Goal: Obtain resource: Obtain resource

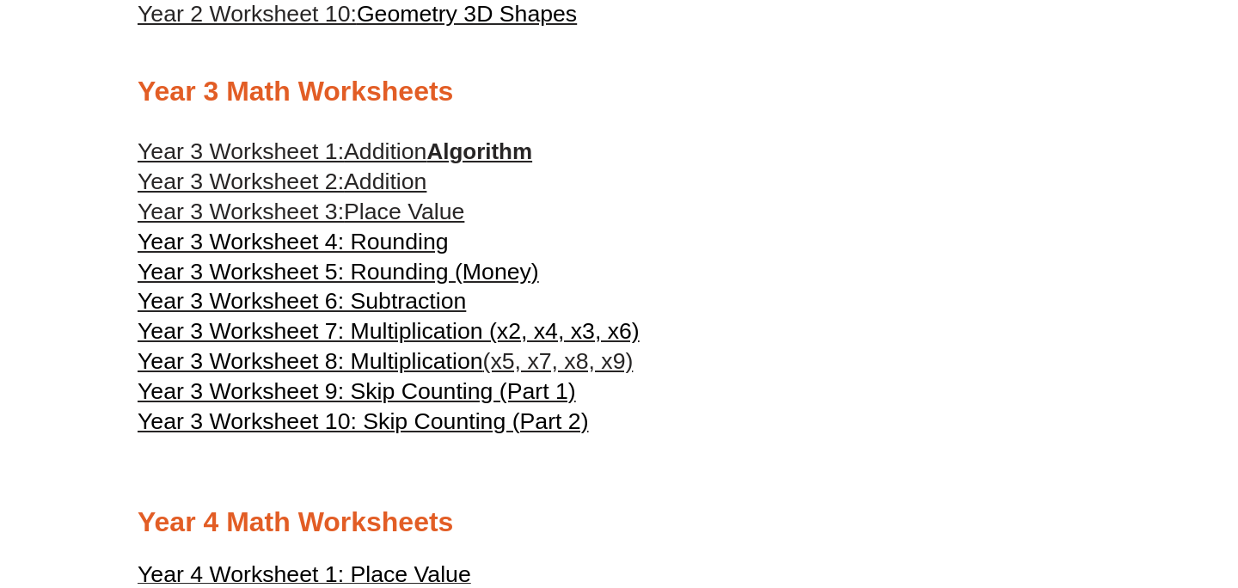
scroll to position [1699, 0]
click at [440, 165] on link "Year 3 Worksheet 1: Addition Algorithm" at bounding box center [335, 152] width 395 height 26
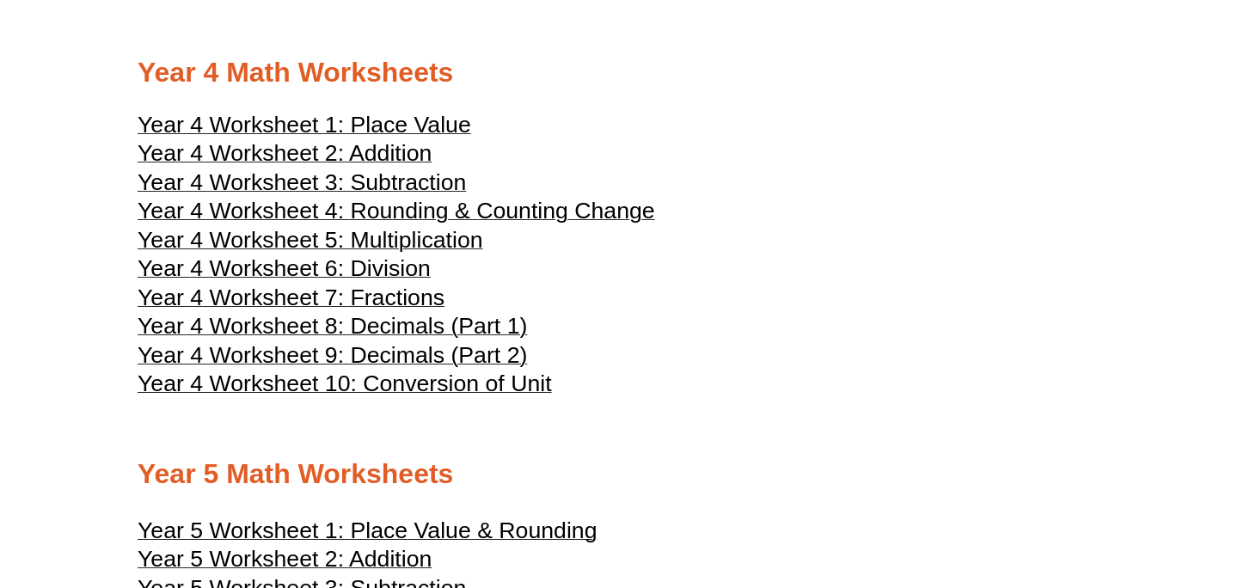
scroll to position [2143, 0]
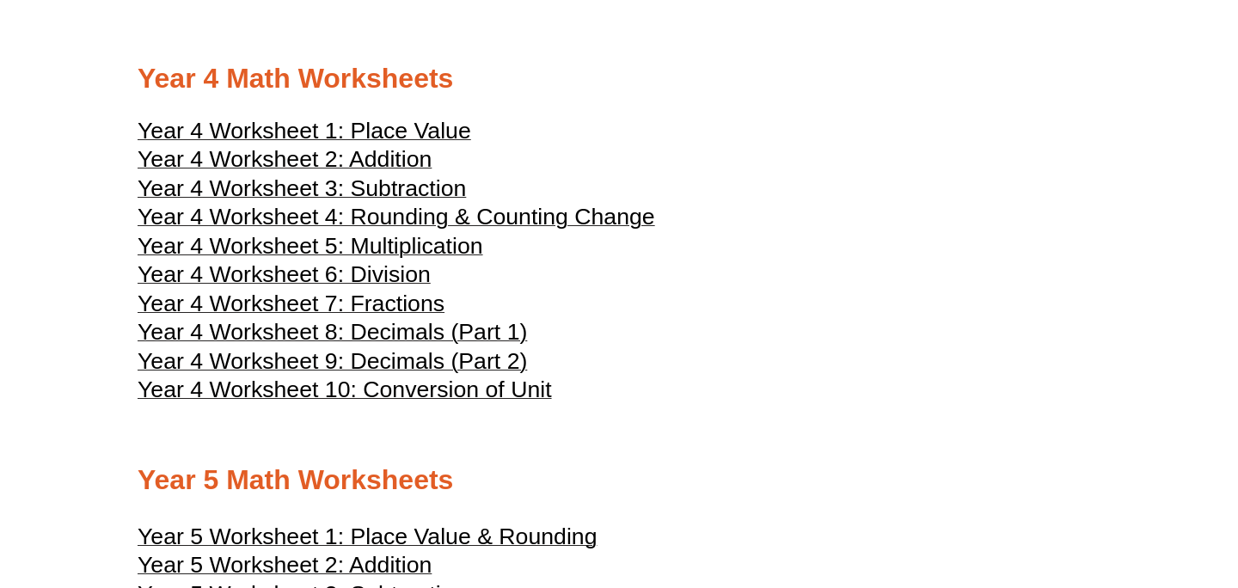
click at [421, 259] on span "Year 4 Worksheet 5: Multiplication" at bounding box center [311, 246] width 346 height 26
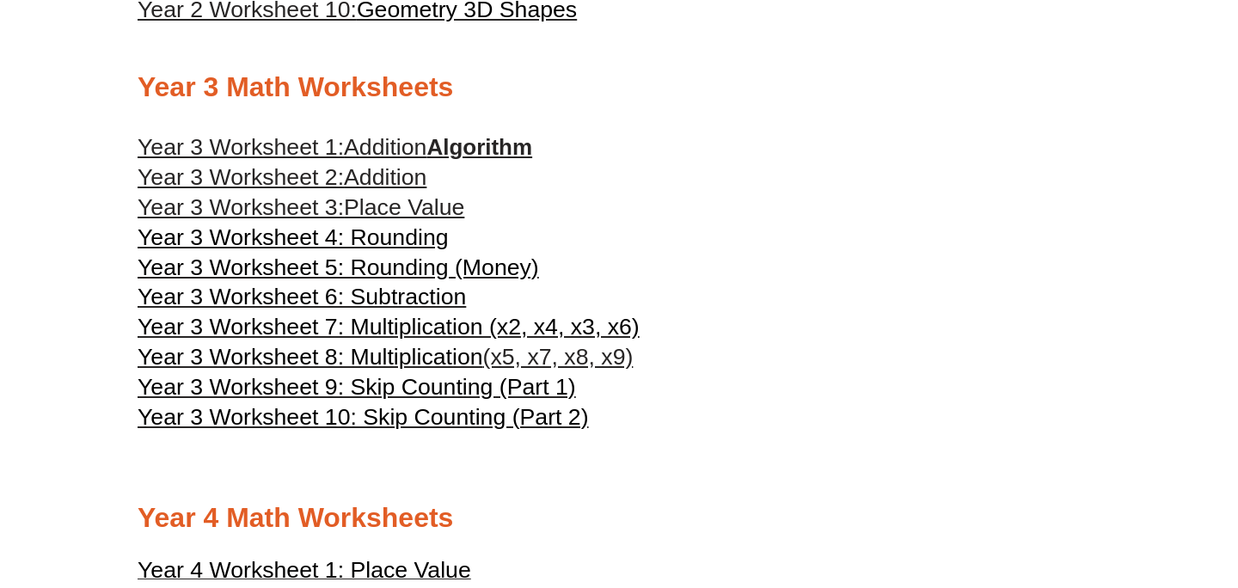
scroll to position [1646, 0]
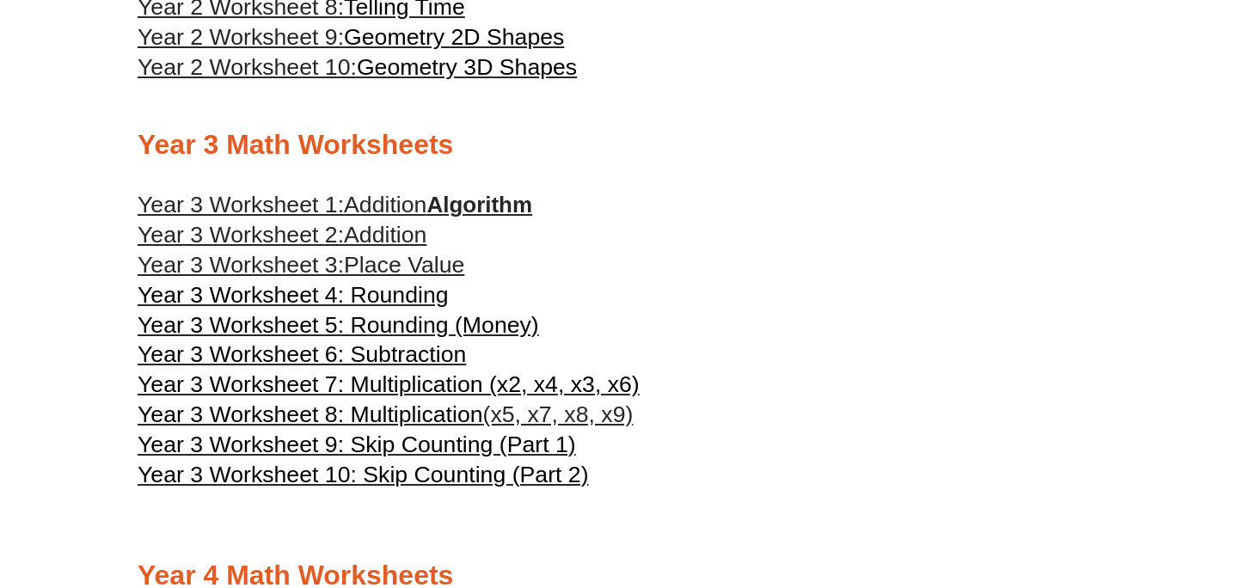
click at [431, 397] on span "Year 3 Worksheet 7: Multiplication (x2, x4, x3, x6)" at bounding box center [389, 384] width 502 height 26
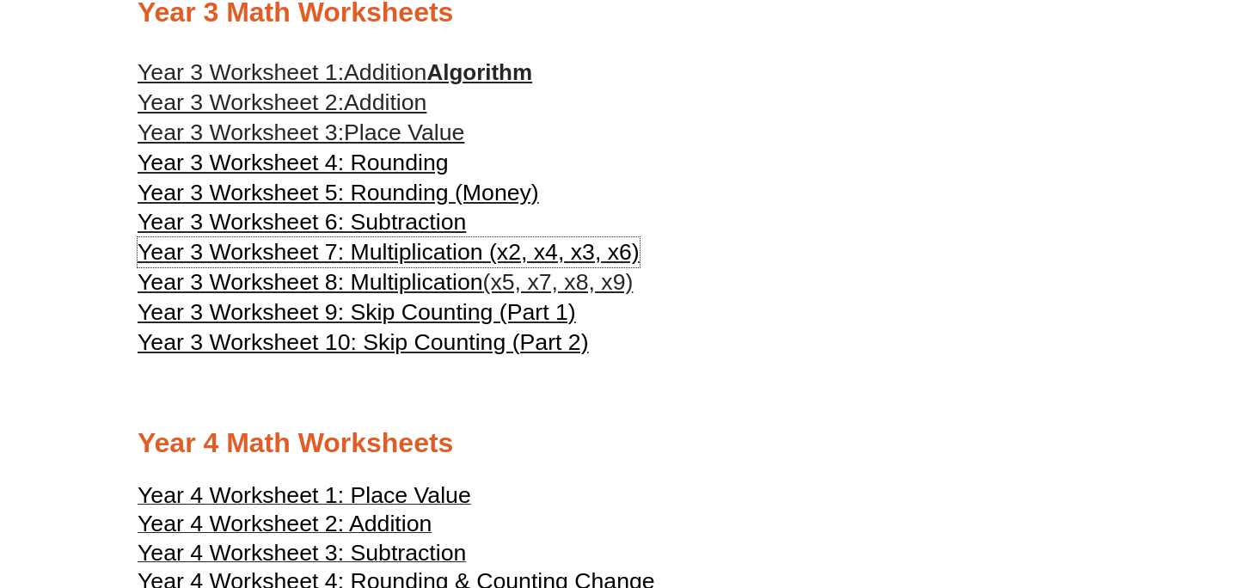
scroll to position [1776, 0]
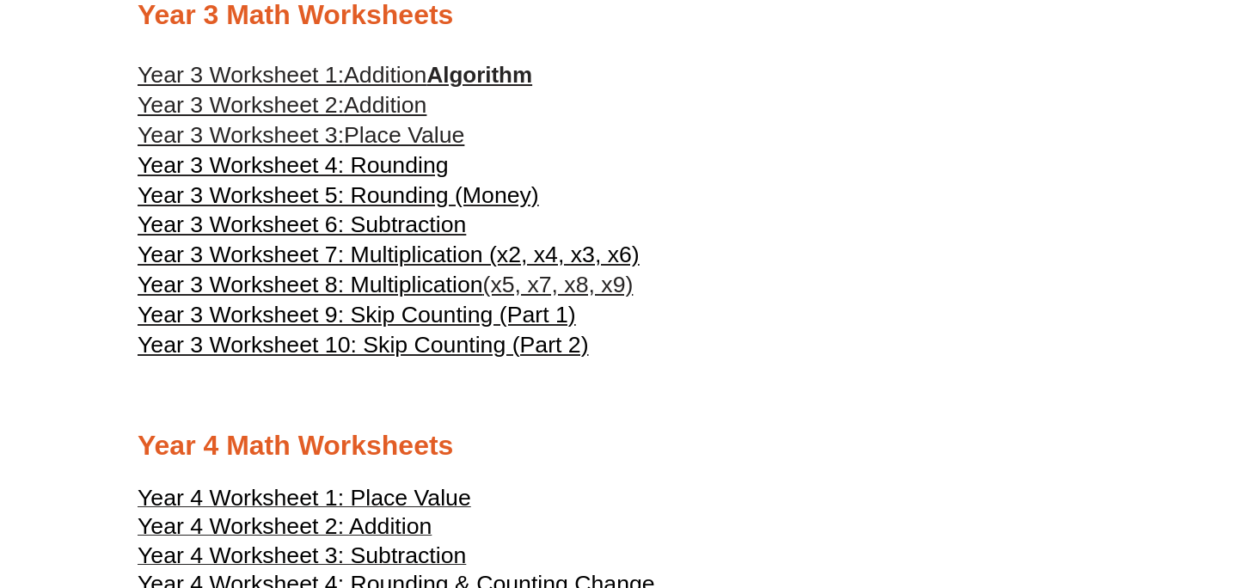
click at [471, 328] on span "Year 3 Worksheet 9: Skip Counting (Part 1)" at bounding box center [357, 315] width 438 height 26
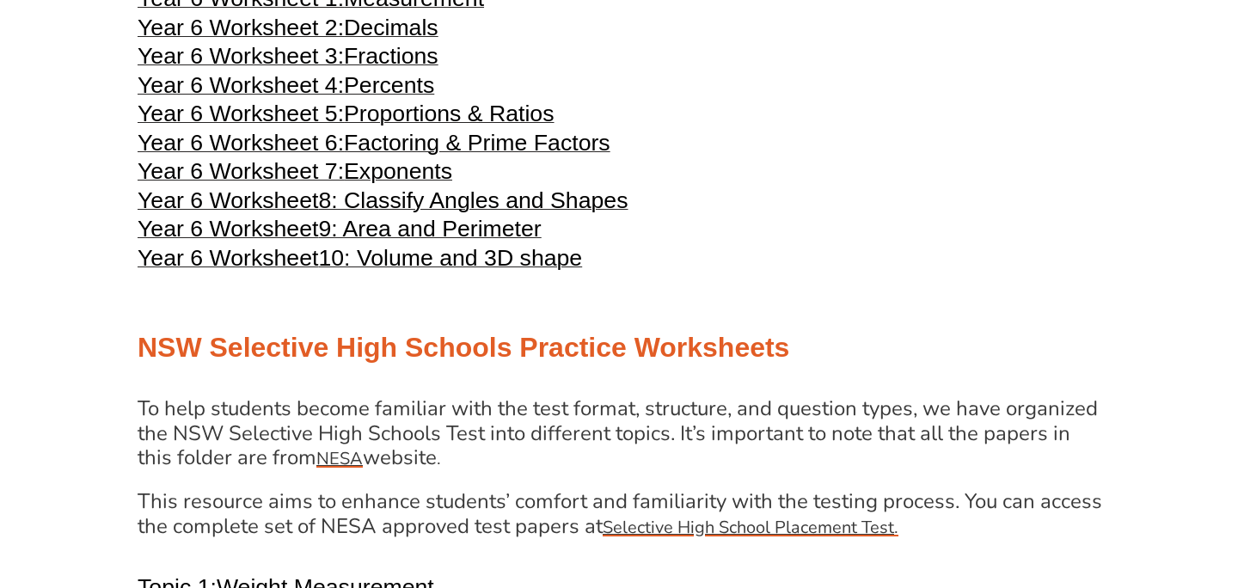
scroll to position [3088, 0]
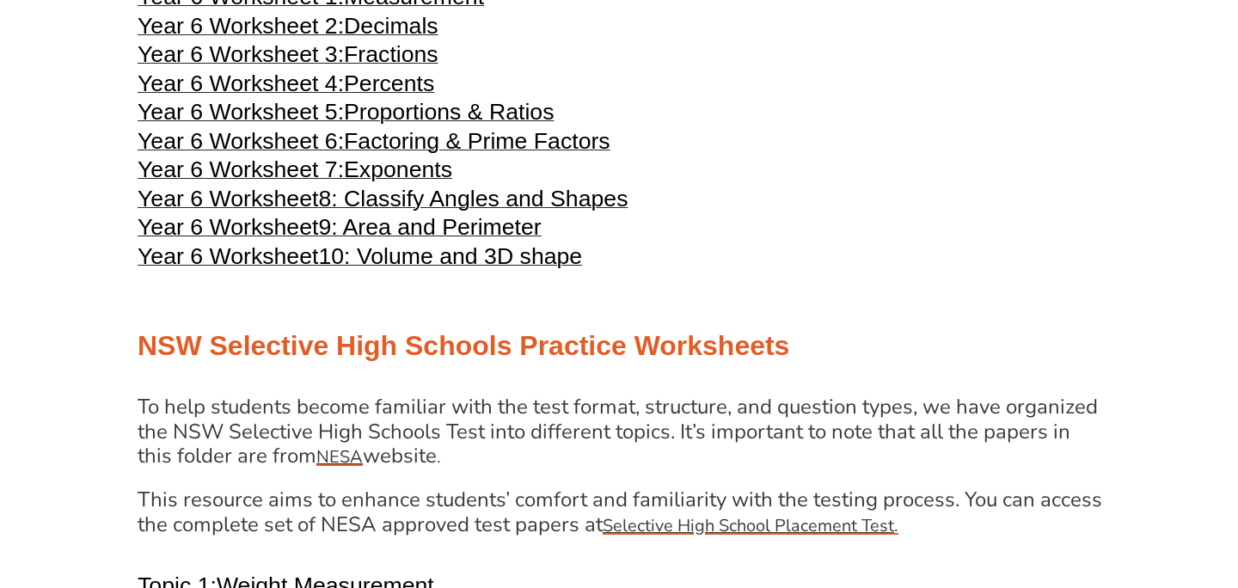
click at [584, 211] on span "8: Classify Angles and Shapes" at bounding box center [472, 199] width 309 height 26
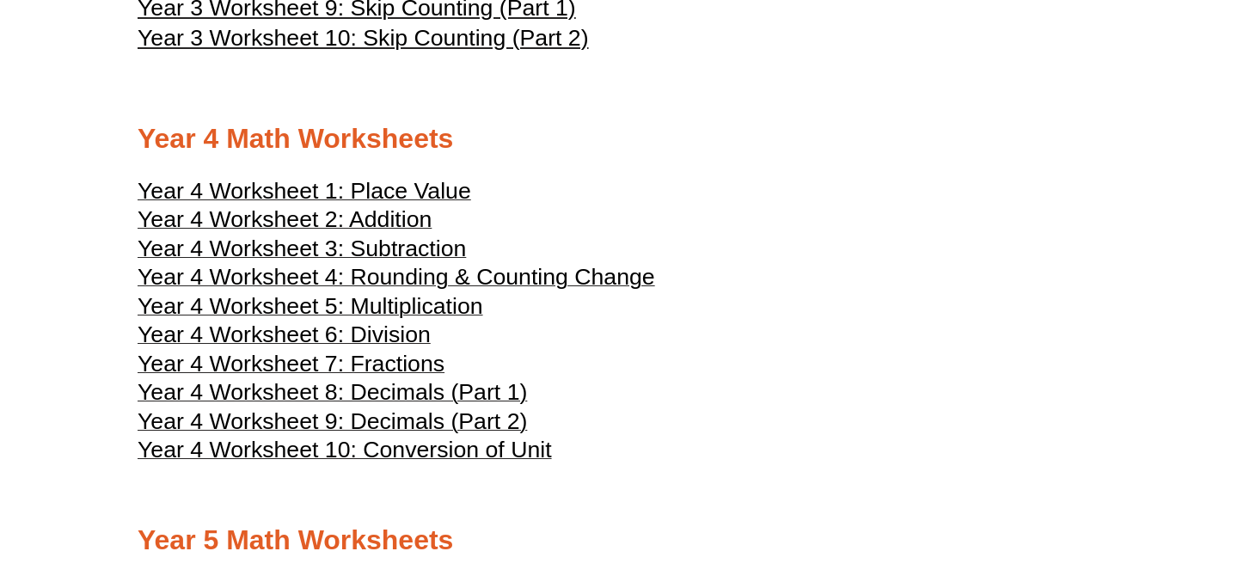
scroll to position [2107, 0]
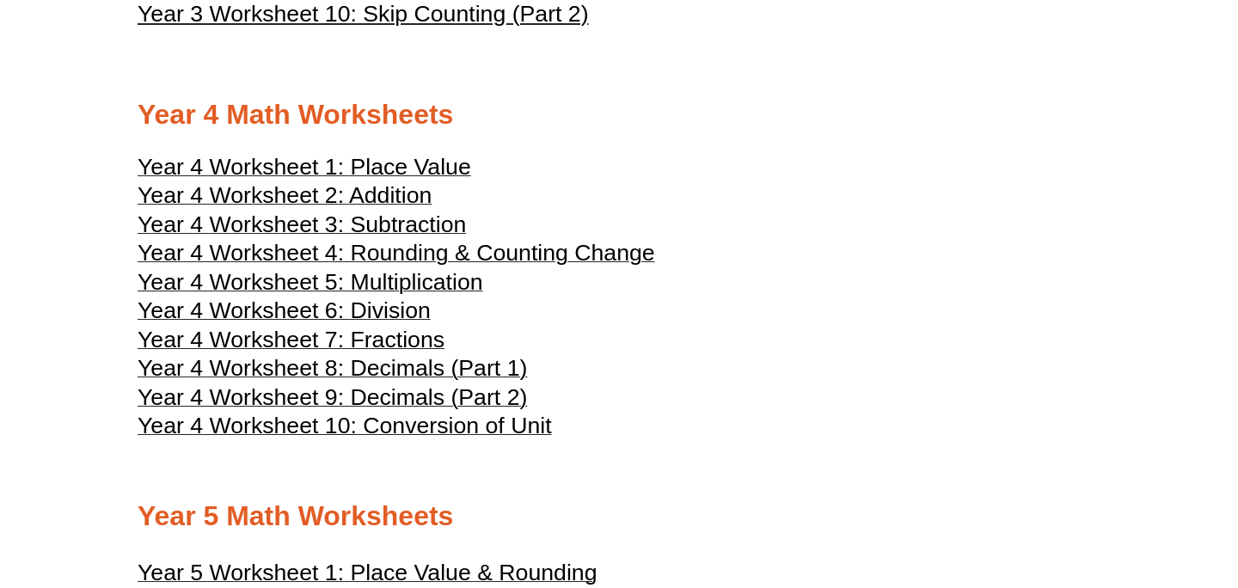
click at [383, 381] on span "Year 4 Worksheet 8: Decimals (Part 1)" at bounding box center [332, 368] width 389 height 26
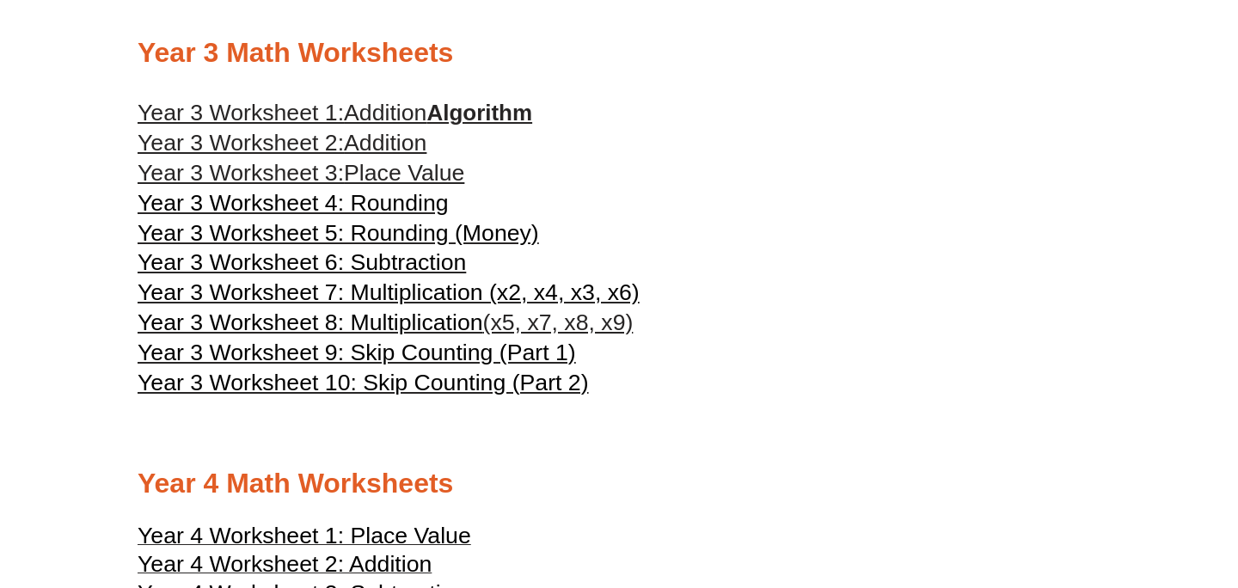
scroll to position [1745, 0]
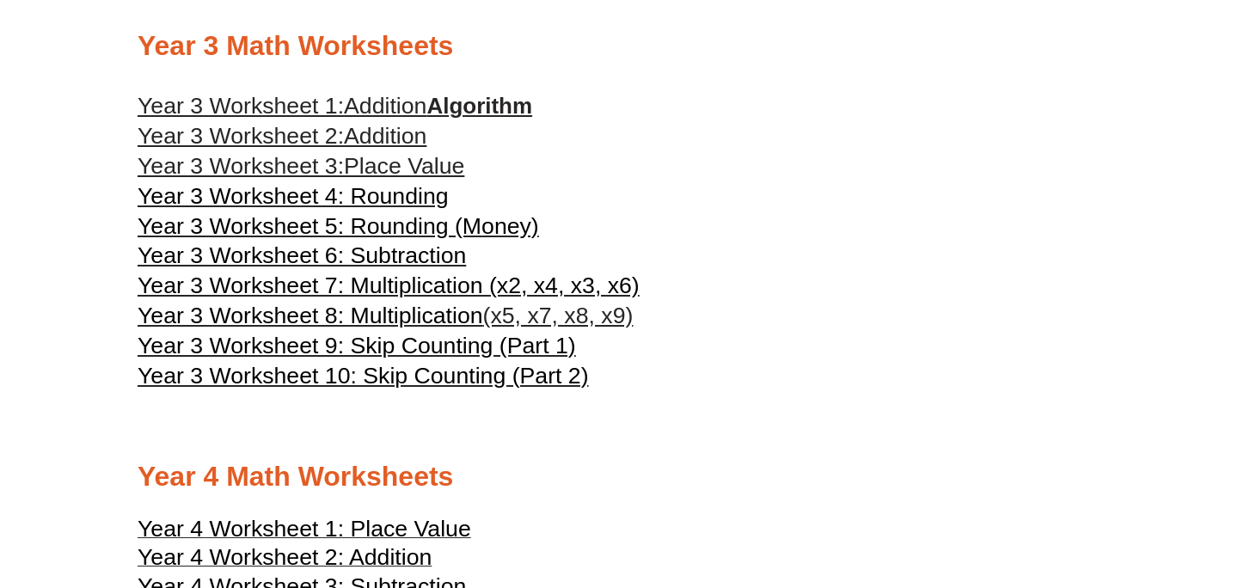
click at [462, 328] on span "Year 3 Worksheet 8: Multiplication" at bounding box center [311, 316] width 346 height 26
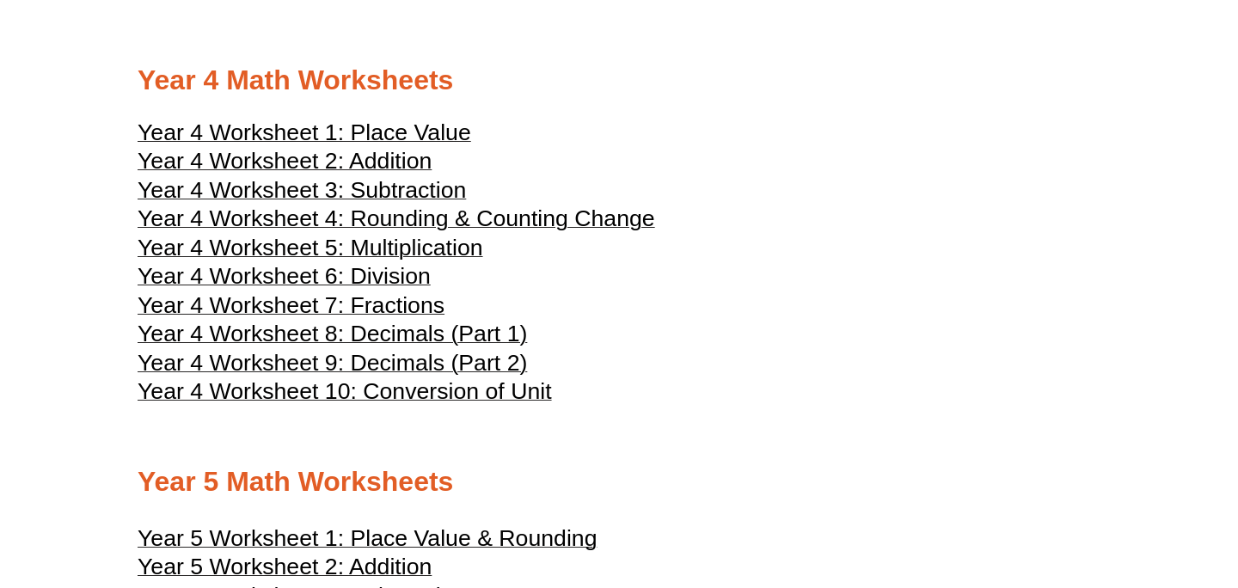
scroll to position [2142, 0]
click at [435, 230] on span "Year 4 Worksheet 4: Rounding & Counting Change" at bounding box center [396, 218] width 517 height 26
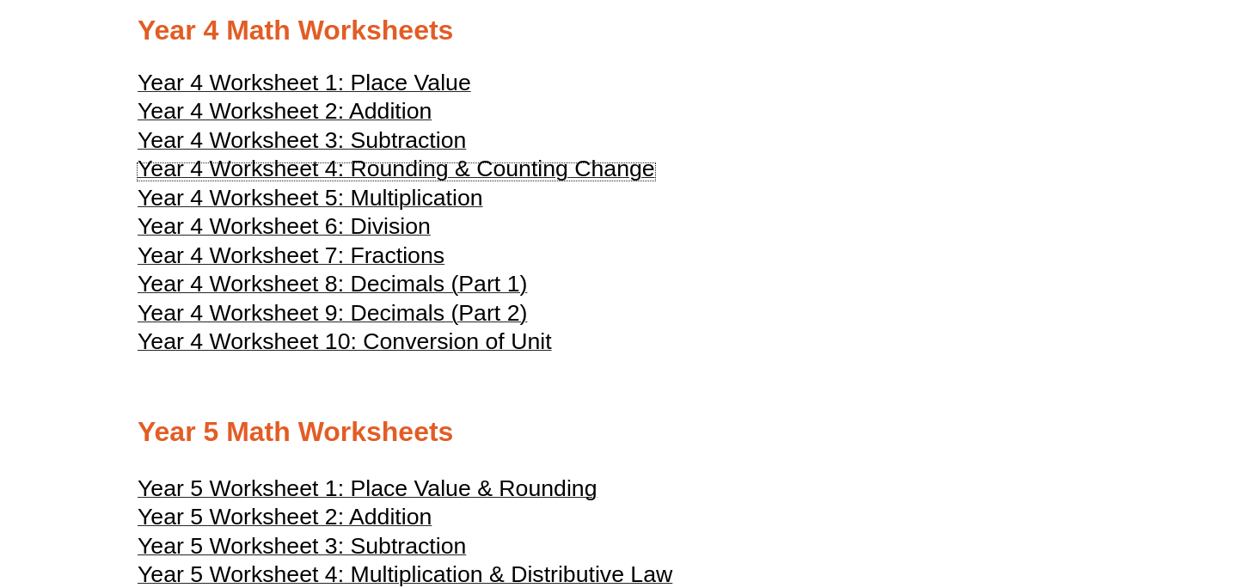
scroll to position [2207, 0]
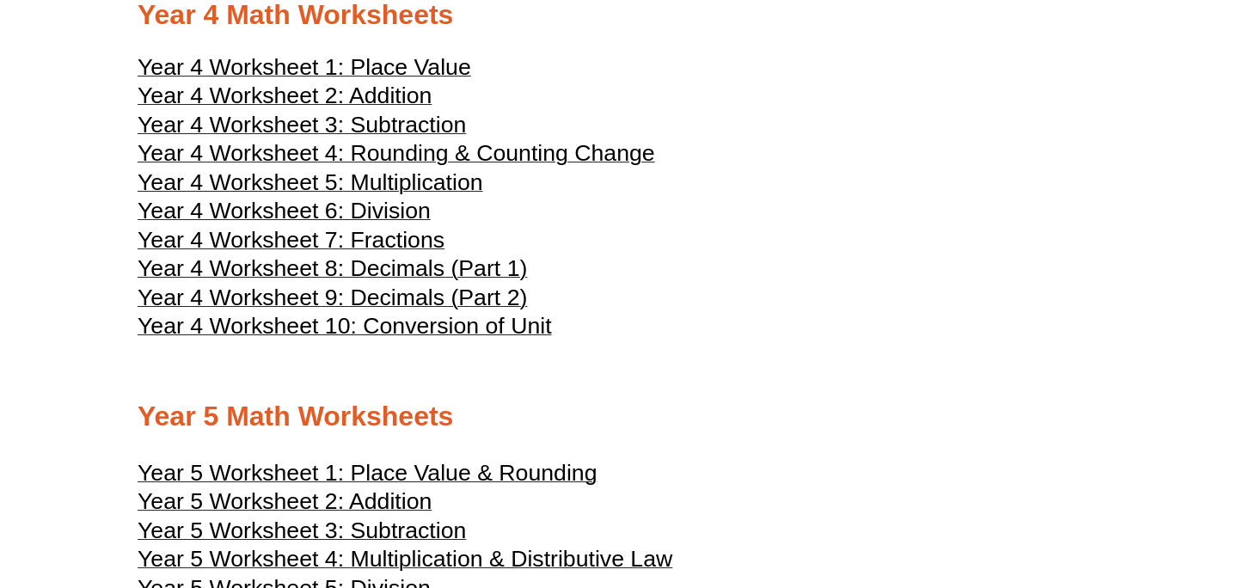
click at [389, 224] on span "Year 4 Worksheet 6: Division" at bounding box center [284, 211] width 293 height 26
click at [334, 224] on span "Year 4 Worksheet 6: Division" at bounding box center [284, 211] width 293 height 26
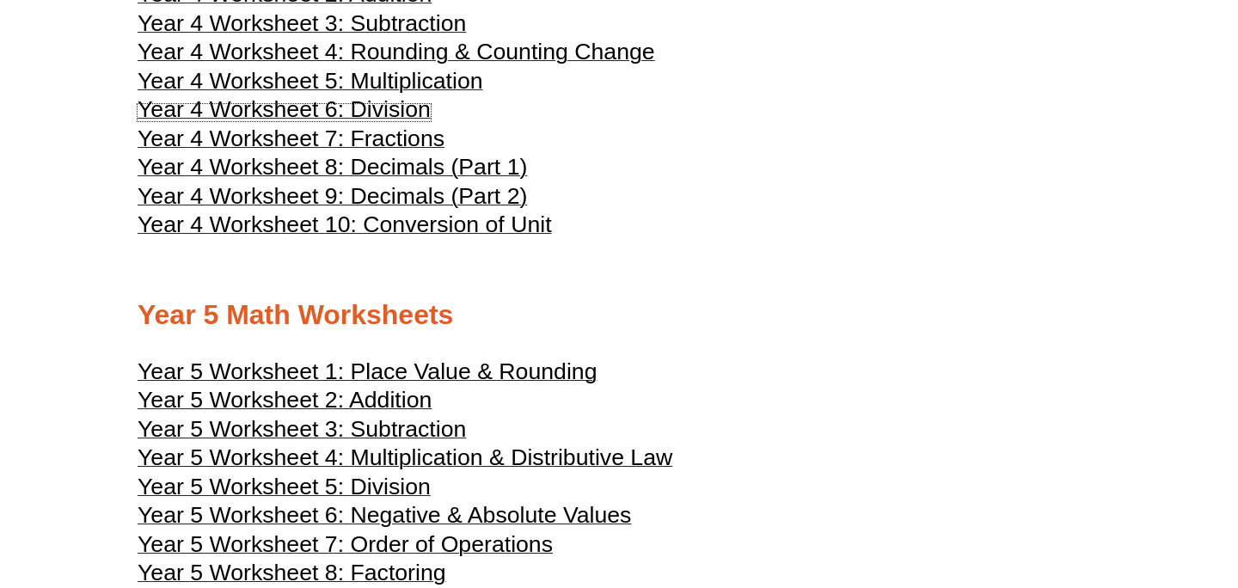
scroll to position [2300, 0]
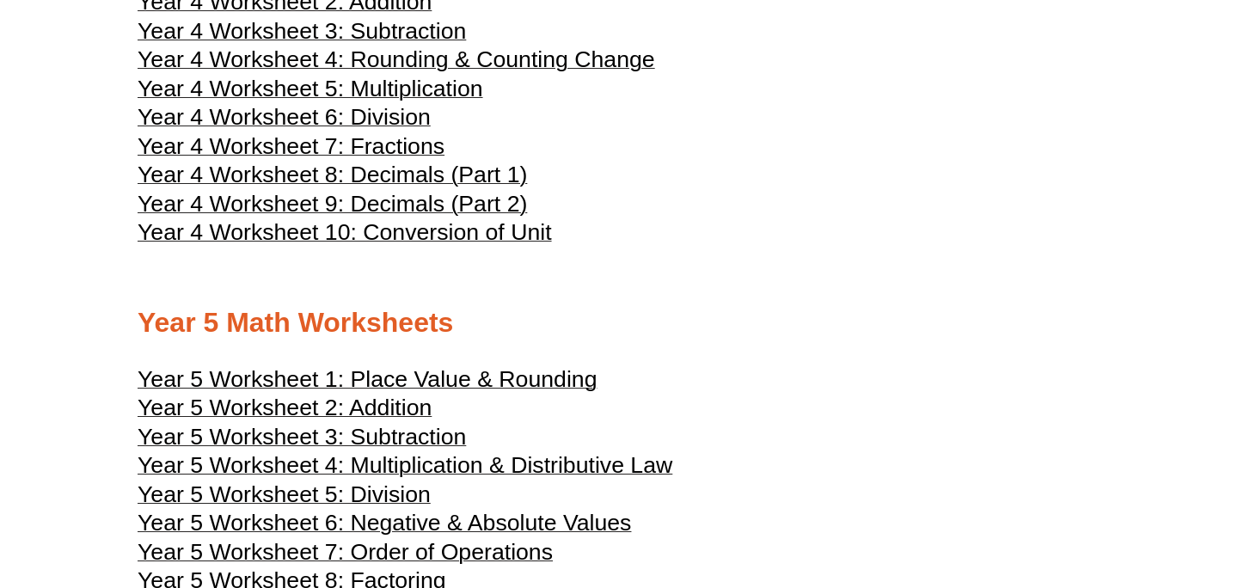
click at [394, 130] on span "Year 4 Worksheet 6: Division" at bounding box center [284, 117] width 293 height 26
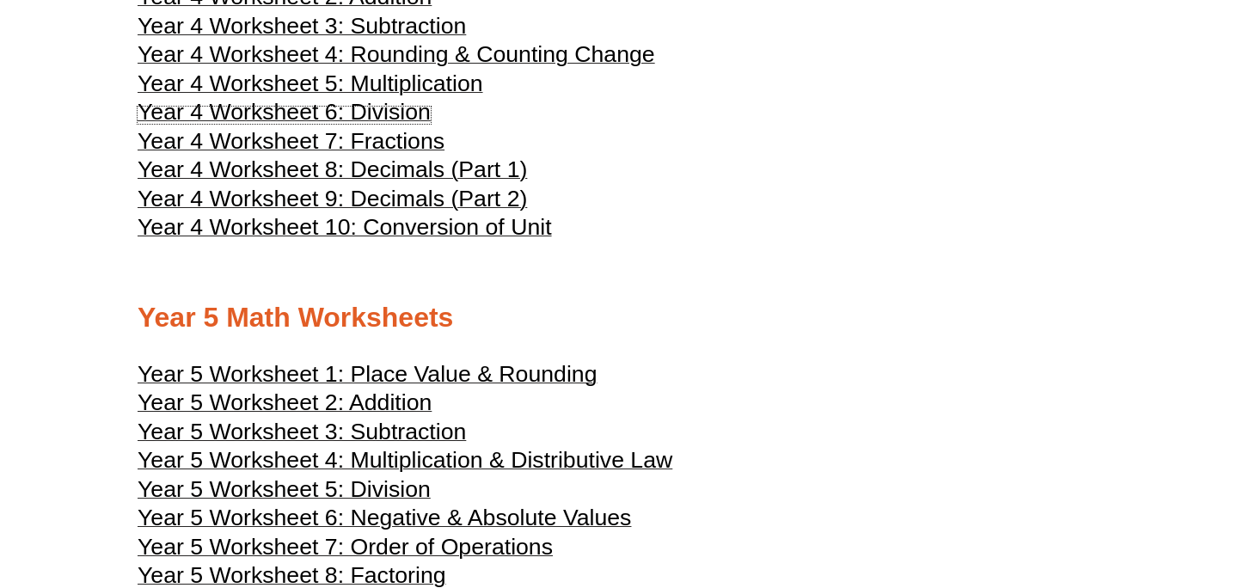
scroll to position [2305, 0]
click at [426, 155] on span "Year 4 Worksheet 7: Fractions" at bounding box center [291, 142] width 307 height 26
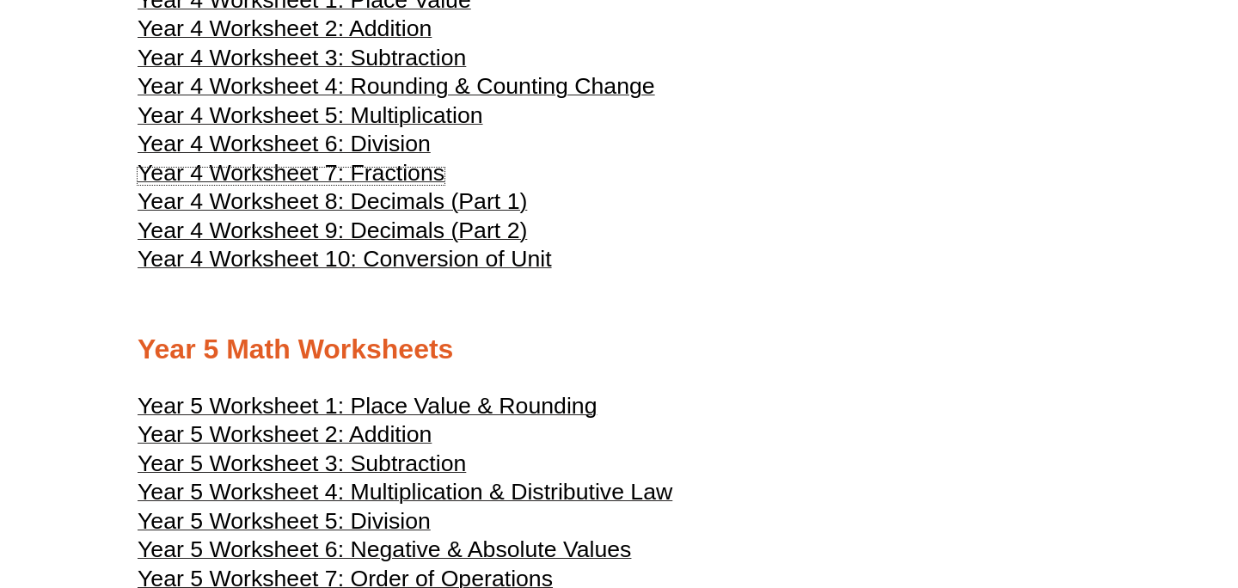
scroll to position [2266, 0]
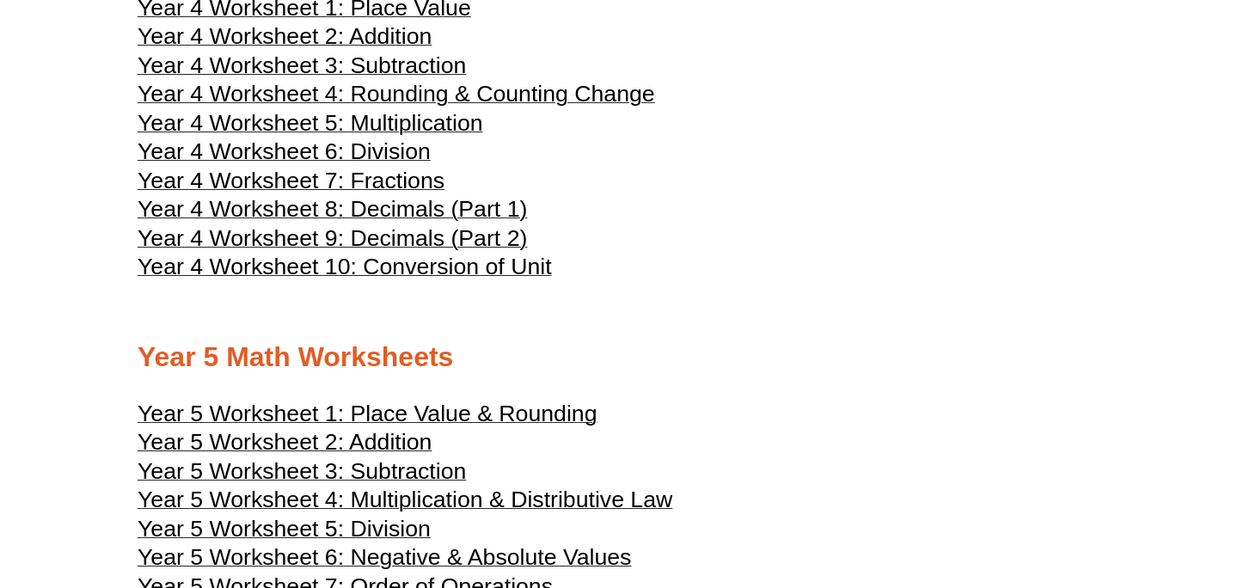
click at [361, 164] on span "Year 4 Worksheet 6: Division" at bounding box center [284, 151] width 293 height 26
